Goal: Task Accomplishment & Management: Manage account settings

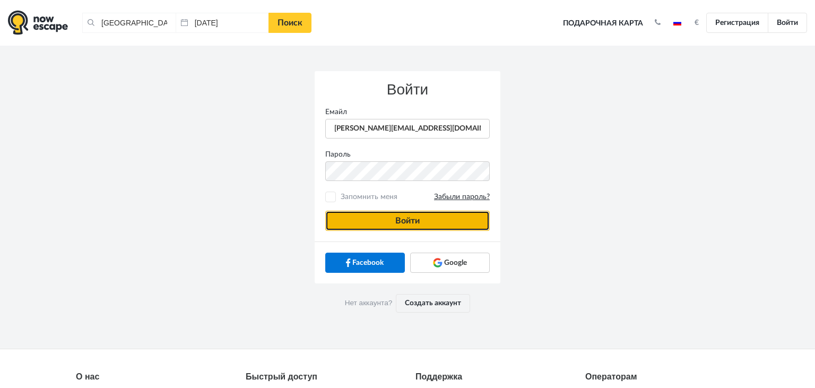
click at [368, 222] on button "Войти" at bounding box center [407, 221] width 164 height 20
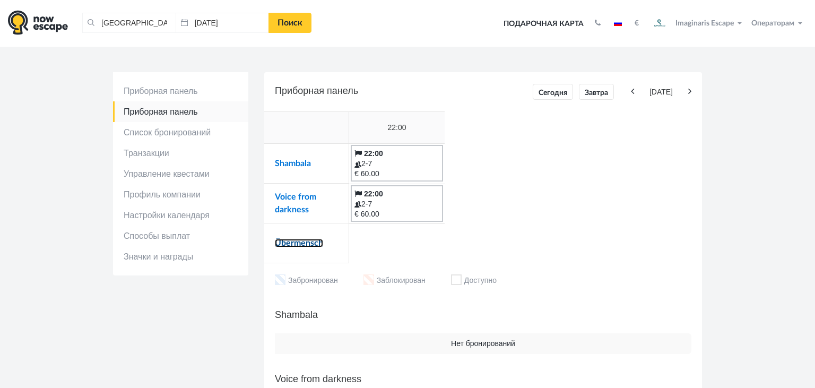
click at [307, 240] on link "Übermensch" at bounding box center [299, 243] width 48 height 8
click at [289, 197] on link "Voice from darkness" at bounding box center [295, 203] width 41 height 21
click at [291, 162] on link "Shambala" at bounding box center [293, 163] width 36 height 8
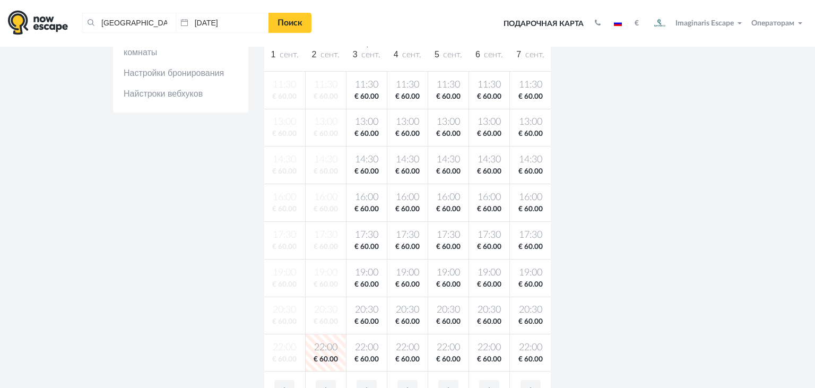
scroll to position [206, 0]
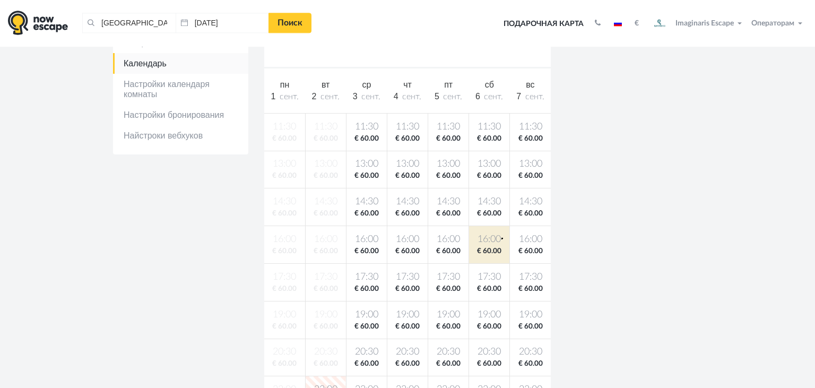
click at [501, 238] on span "16:00" at bounding box center [489, 239] width 36 height 13
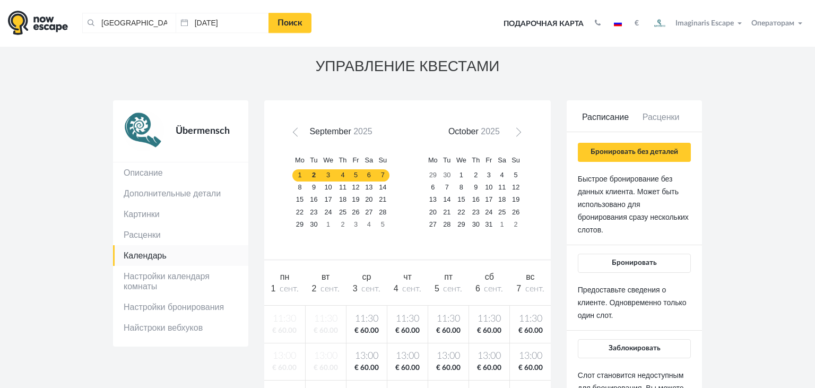
scroll to position [0, 0]
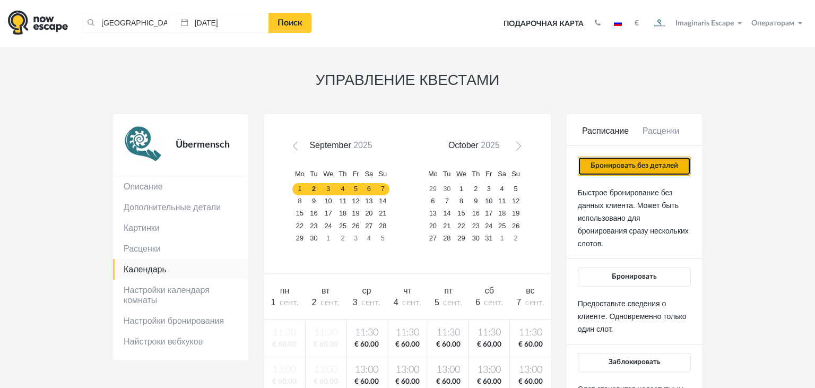
click at [618, 167] on button "Бронировать без деталей" at bounding box center [634, 165] width 113 height 19
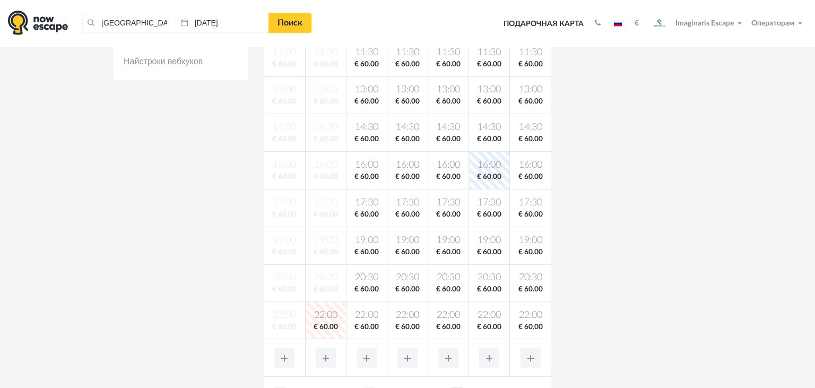
scroll to position [229, 0]
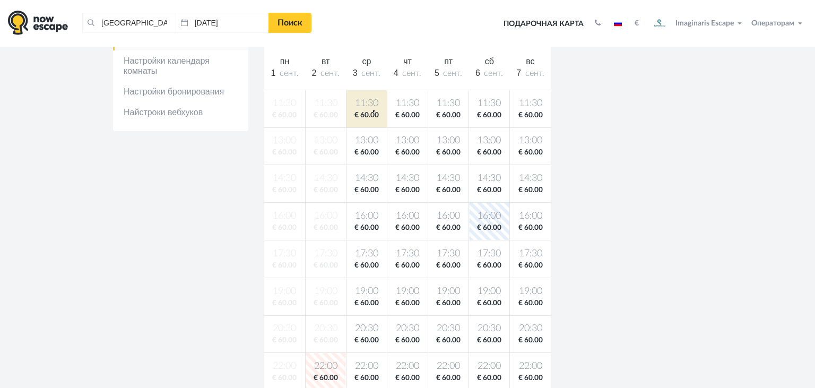
click at [373, 111] on body "Таллин, Эстония Очистить все Таллин, Эстония 02.09.2025 Поиск Toggle navigation…" at bounding box center [407, 302] width 815 height 1062
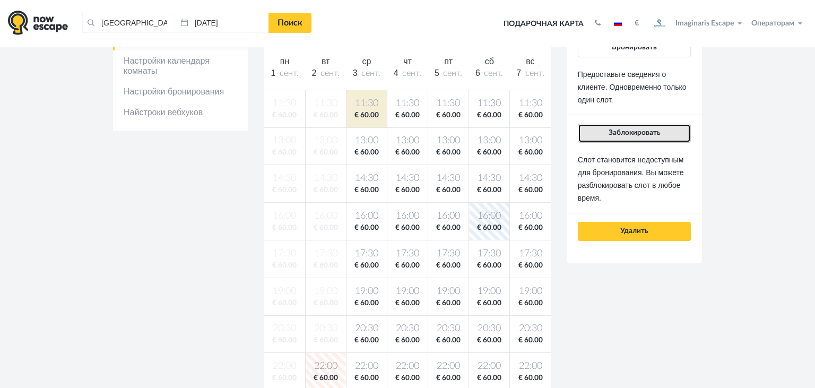
click at [597, 138] on button "Заблокировать" at bounding box center [634, 133] width 113 height 19
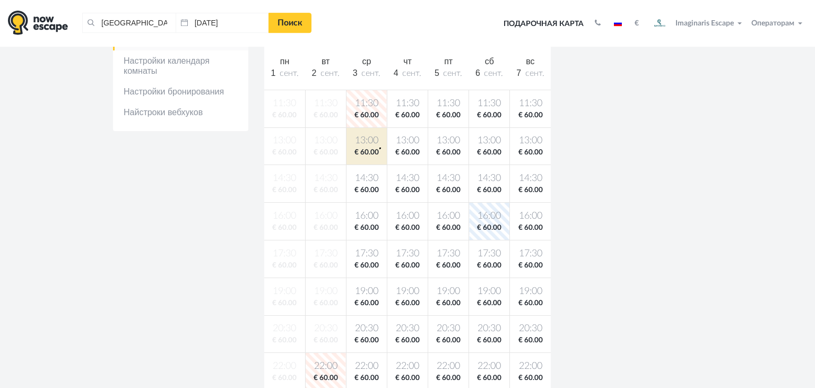
click at [379, 147] on body "Таллин, Эстония Очистить все Таллин, Эстония 02.09.2025 Поиск Toggle navigation…" at bounding box center [407, 302] width 815 height 1062
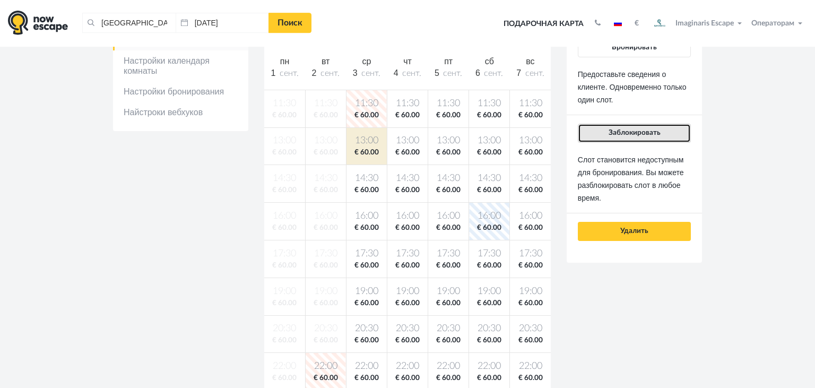
click at [610, 132] on span "Заблокировать" at bounding box center [634, 132] width 52 height 7
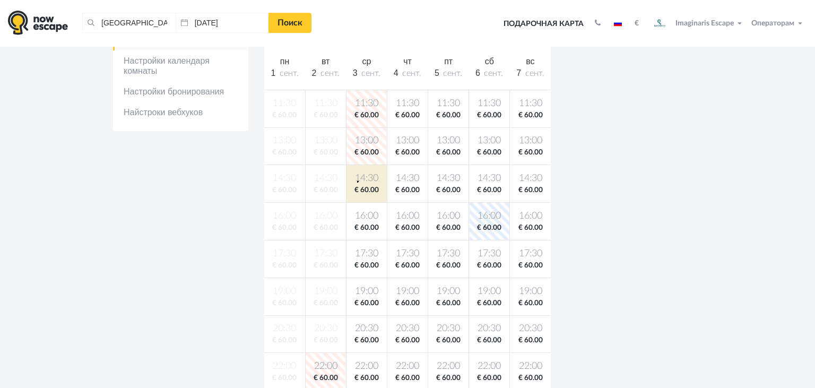
click at [357, 181] on span "14:30" at bounding box center [366, 178] width 36 height 13
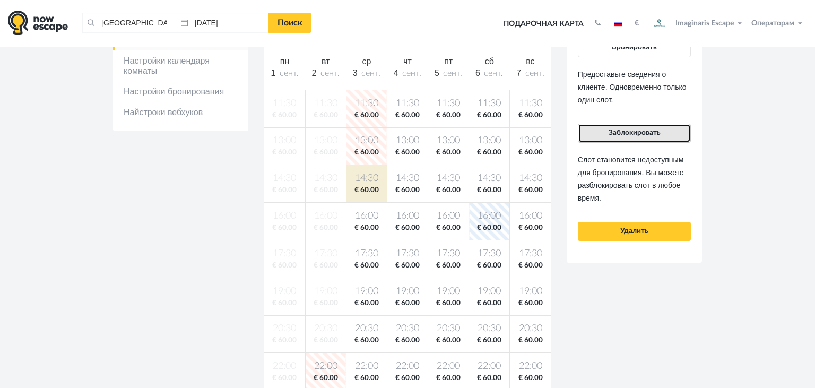
click at [598, 136] on button "Заблокировать" at bounding box center [634, 133] width 113 height 19
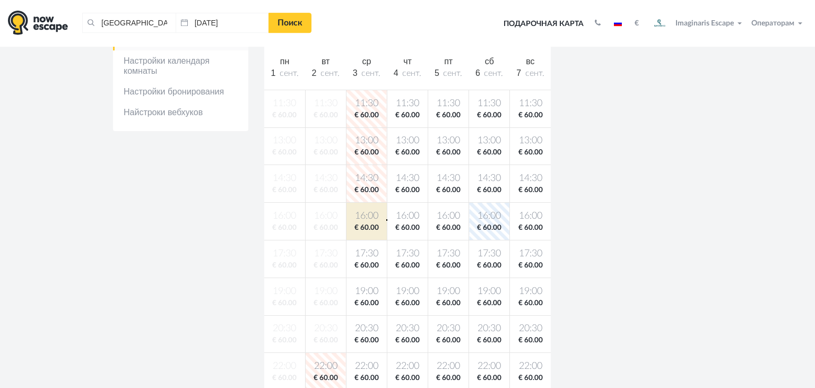
click at [386, 219] on body "Таллин, Эстония Очистить все Таллин, Эстония 02.09.2025 Поиск Toggle navigation…" at bounding box center [407, 302] width 815 height 1062
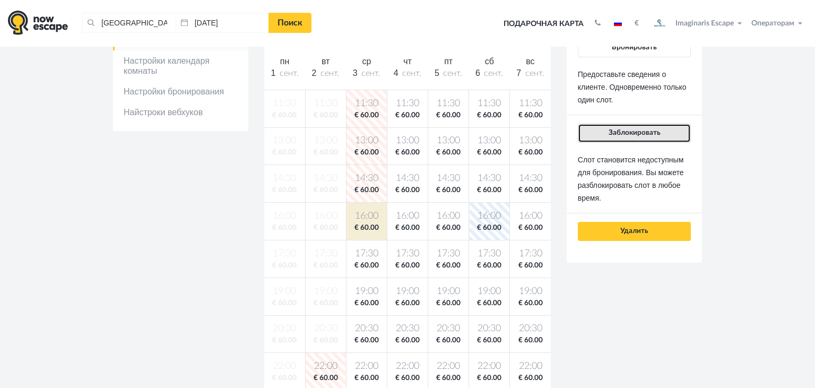
click at [620, 141] on button "Заблокировать" at bounding box center [634, 133] width 113 height 19
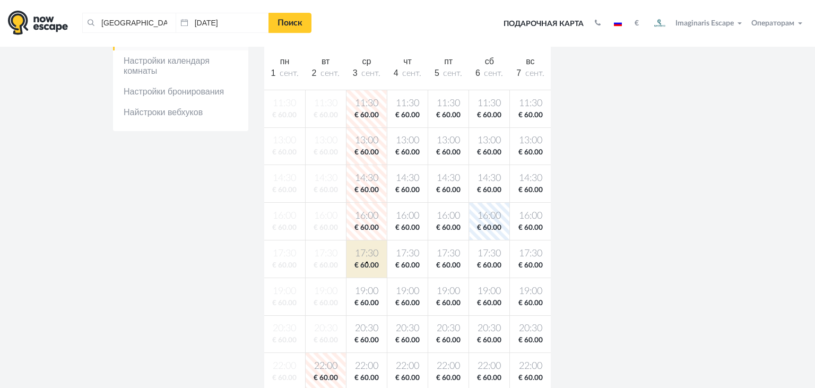
click at [366, 261] on body "Таллин, Эстония Очистить все Таллин, Эстония 02.09.2025 Поиск Toggle navigation…" at bounding box center [407, 302] width 815 height 1062
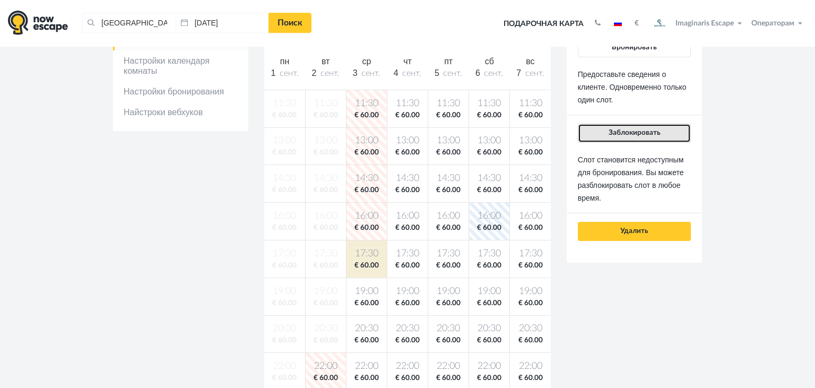
click at [606, 134] on button "Заблокировать" at bounding box center [634, 133] width 113 height 19
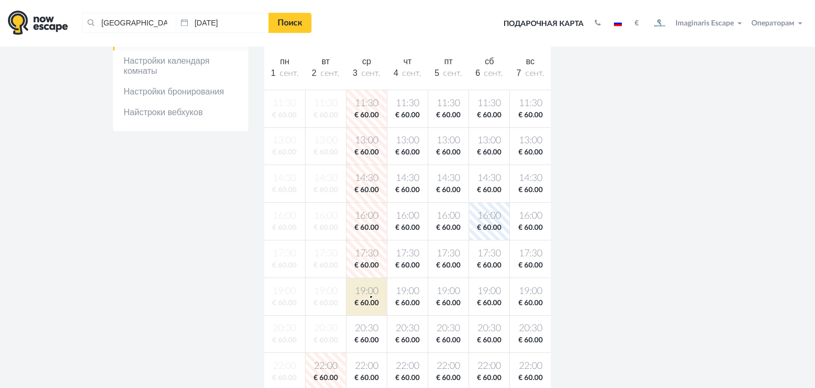
click at [370, 296] on body "Таллин, Эстония Очистить все Таллин, Эстония 02.09.2025 Поиск Toggle navigation…" at bounding box center [407, 302] width 815 height 1062
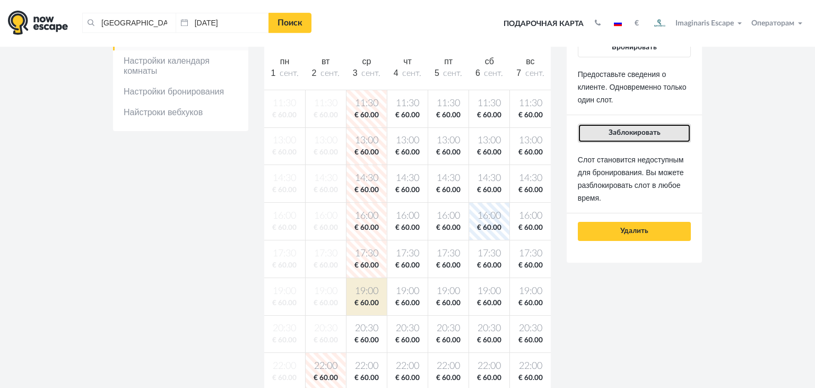
click at [625, 133] on span "Заблокировать" at bounding box center [634, 132] width 52 height 7
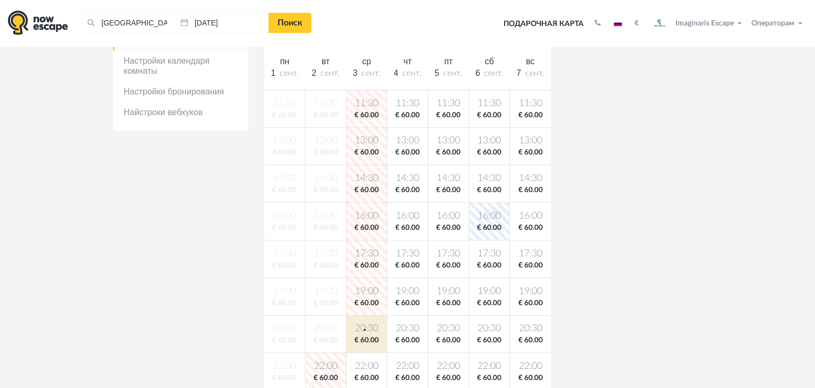
click at [364, 329] on span "20:30" at bounding box center [366, 328] width 36 height 13
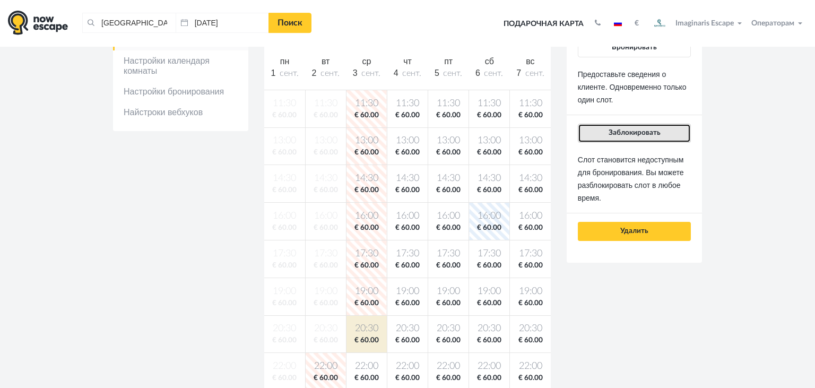
click at [652, 130] on span "Заблокировать" at bounding box center [634, 132] width 52 height 7
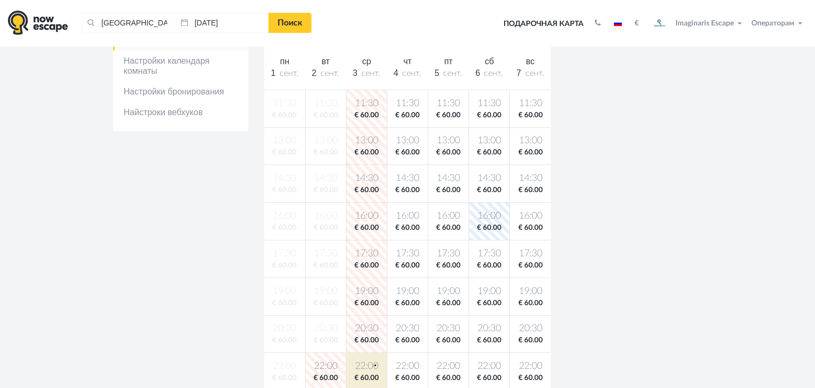
click at [374, 364] on span "22:00" at bounding box center [366, 366] width 36 height 13
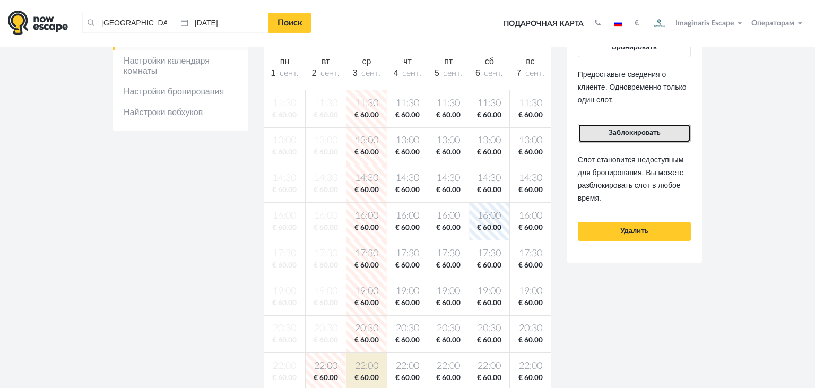
click at [614, 136] on button "Заблокировать" at bounding box center [634, 133] width 113 height 19
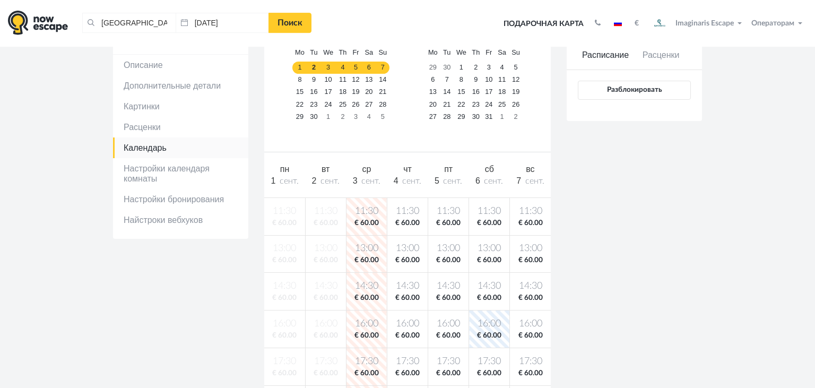
scroll to position [119, 0]
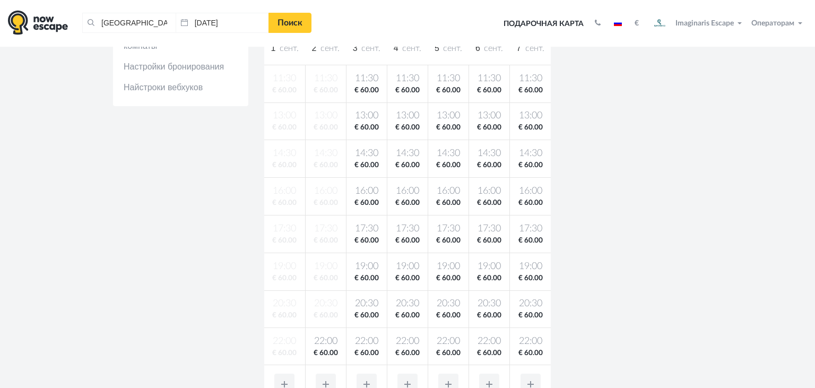
scroll to position [255, 0]
click at [319, 338] on span "22:00" at bounding box center [326, 340] width 36 height 13
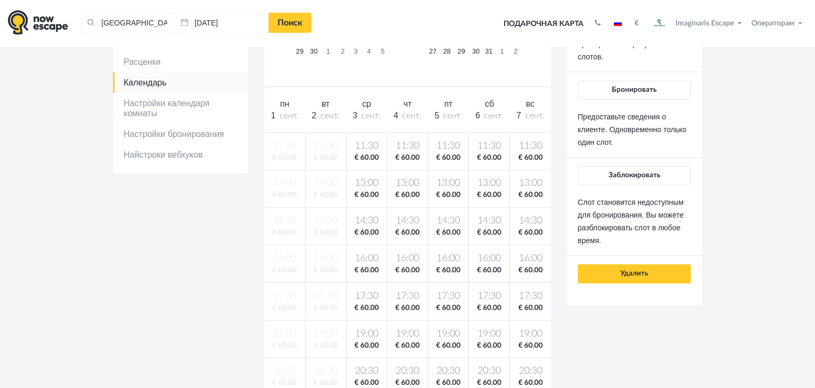
scroll to position [187, 0]
click at [608, 179] on button "Заблокировать" at bounding box center [634, 175] width 113 height 19
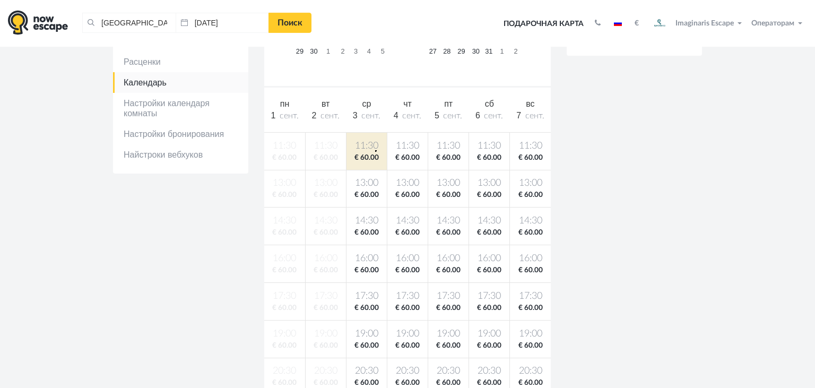
click at [375, 150] on span "11:30" at bounding box center [366, 145] width 36 height 13
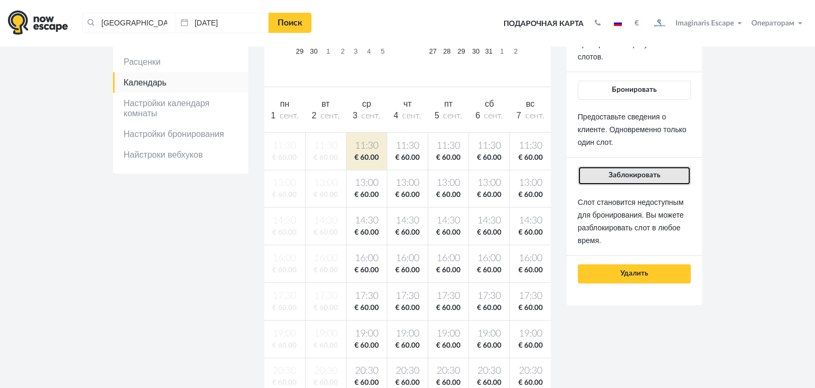
click at [618, 173] on span "Заблокировать" at bounding box center [634, 174] width 52 height 7
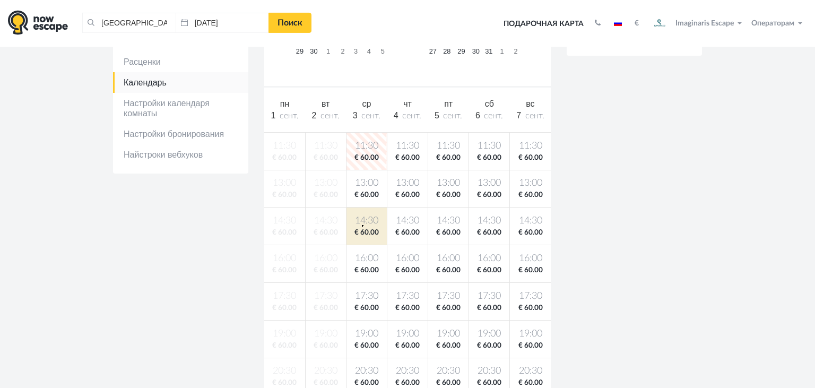
click at [362, 225] on body "Таллин, Эстония Очистить все Таллин, Эстония 02.09.2025 Поиск Toggle navigation…" at bounding box center [407, 344] width 815 height 1062
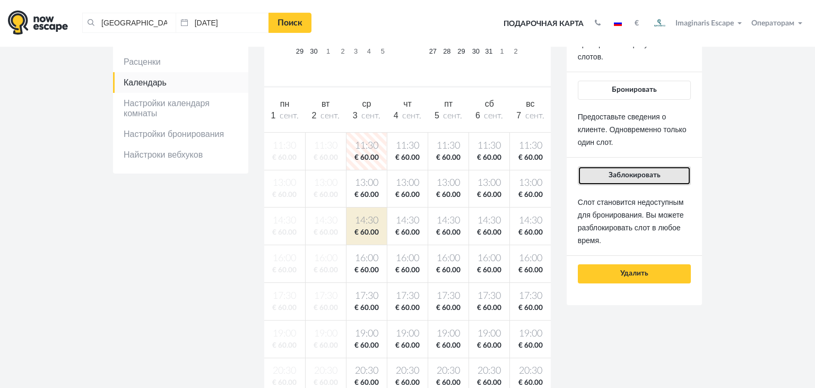
click at [613, 184] on button "Заблокировать" at bounding box center [634, 175] width 113 height 19
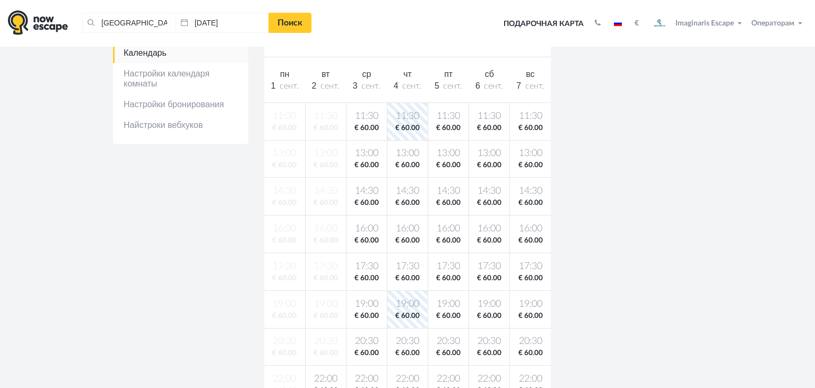
scroll to position [266, 0]
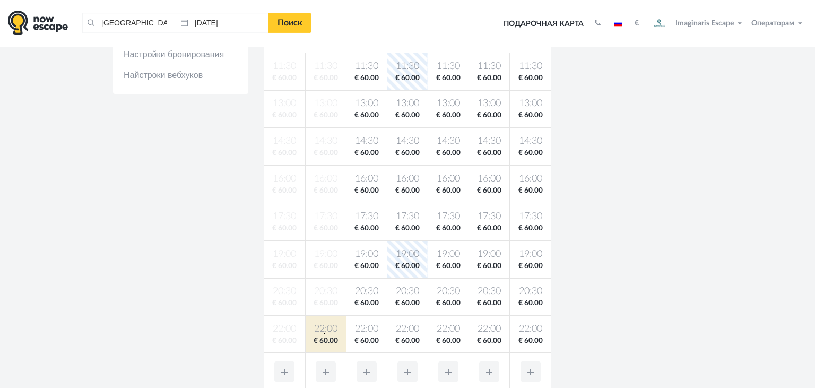
click at [324, 333] on span "22:00" at bounding box center [326, 328] width 36 height 13
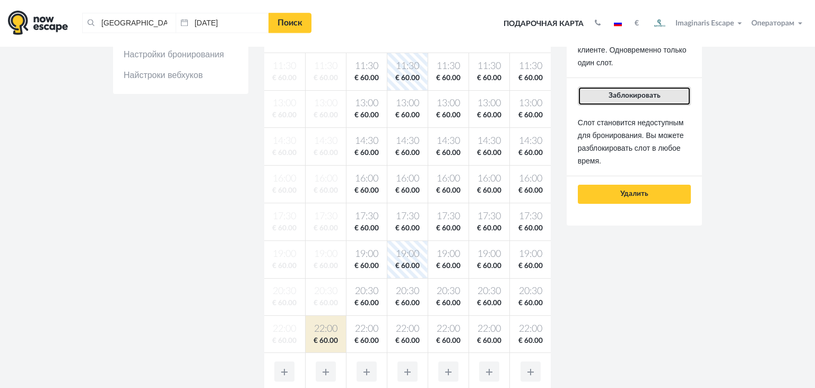
click at [628, 97] on span "Заблокировать" at bounding box center [634, 95] width 52 height 7
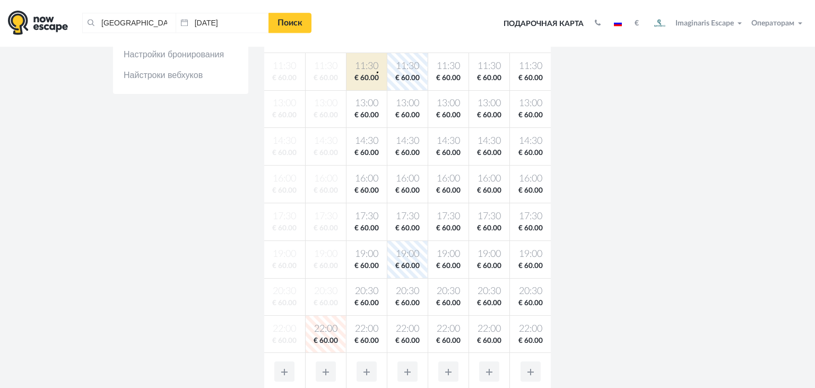
click at [377, 72] on span "11:30" at bounding box center [366, 66] width 36 height 13
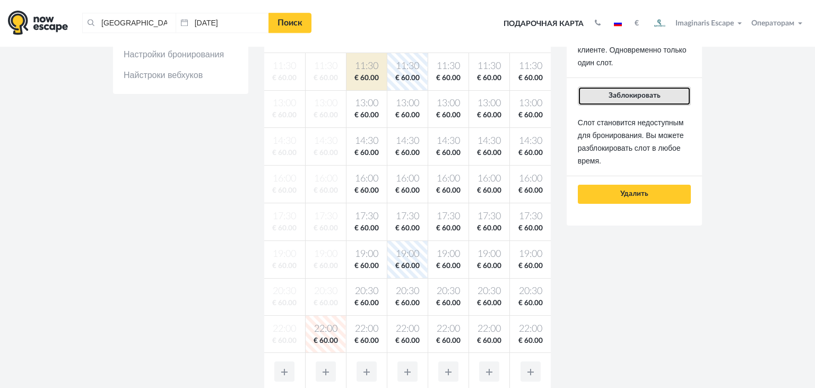
click at [609, 94] on span "Заблокировать" at bounding box center [634, 95] width 52 height 7
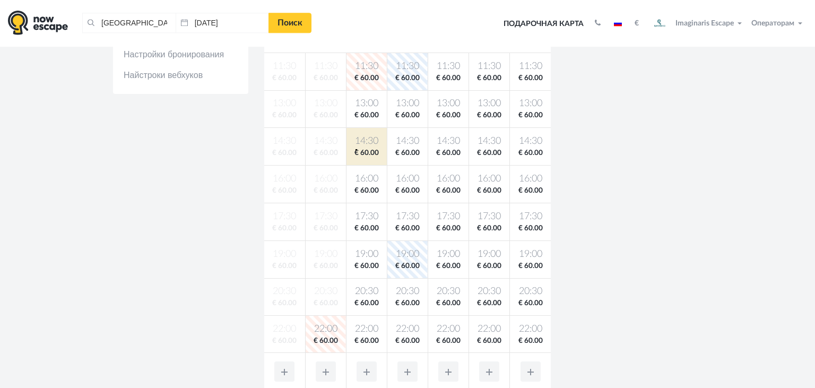
click at [355, 149] on span "€ 60.00" at bounding box center [366, 153] width 36 height 10
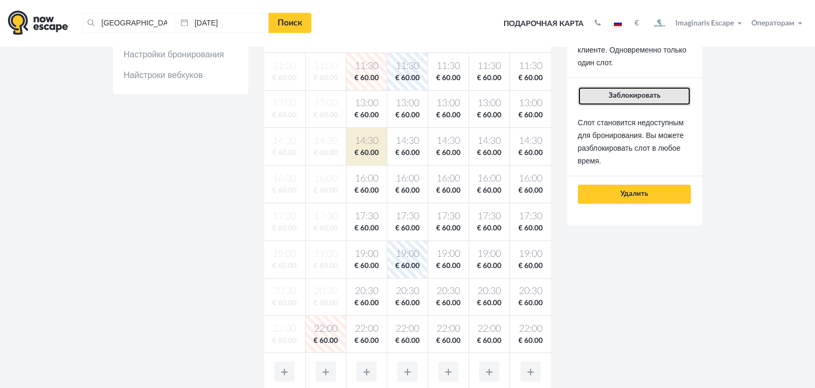
click at [616, 97] on span "Заблокировать" at bounding box center [634, 95] width 52 height 7
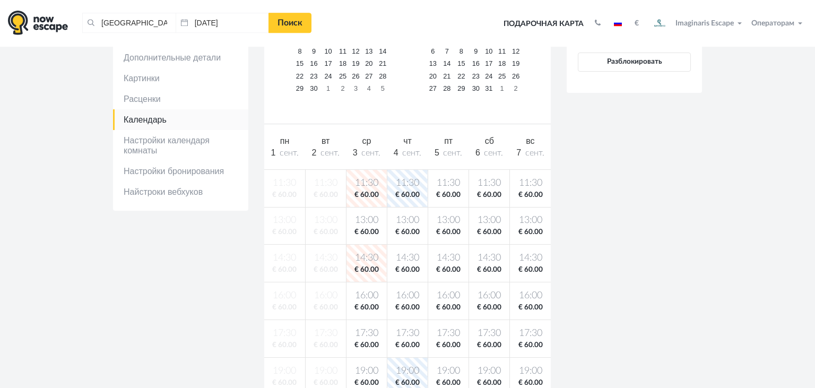
scroll to position [149, 0]
